Goal: Go to known website: Access a specific website the user already knows

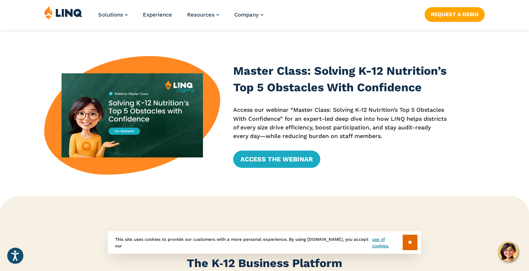
scroll to position [214, 0]
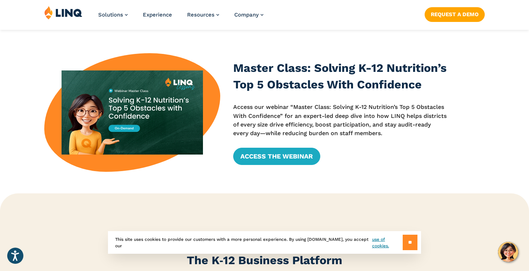
click at [409, 245] on input "**" at bounding box center [410, 242] width 15 height 15
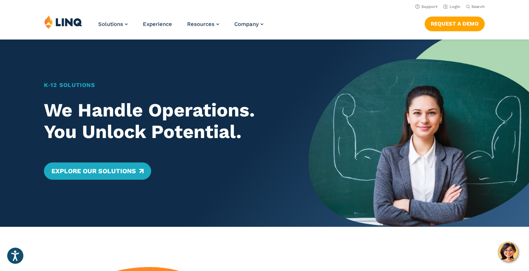
scroll to position [0, 0]
click at [454, 5] on link "Login" at bounding box center [452, 6] width 17 height 5
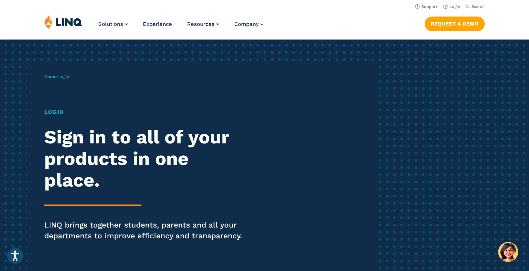
click at [79, 23] on img at bounding box center [63, 22] width 38 height 14
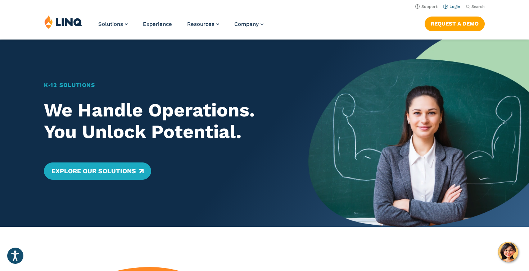
click at [458, 7] on link "Login" at bounding box center [452, 6] width 17 height 5
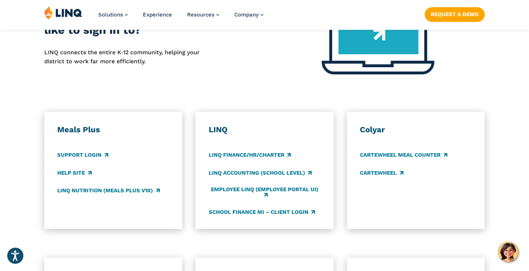
scroll to position [371, 0]
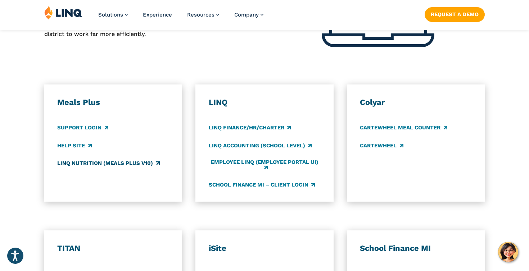
click at [81, 160] on link "LINQ Nutrition (Meals Plus v10)" at bounding box center [108, 163] width 102 height 8
